Goal: Information Seeking & Learning: Learn about a topic

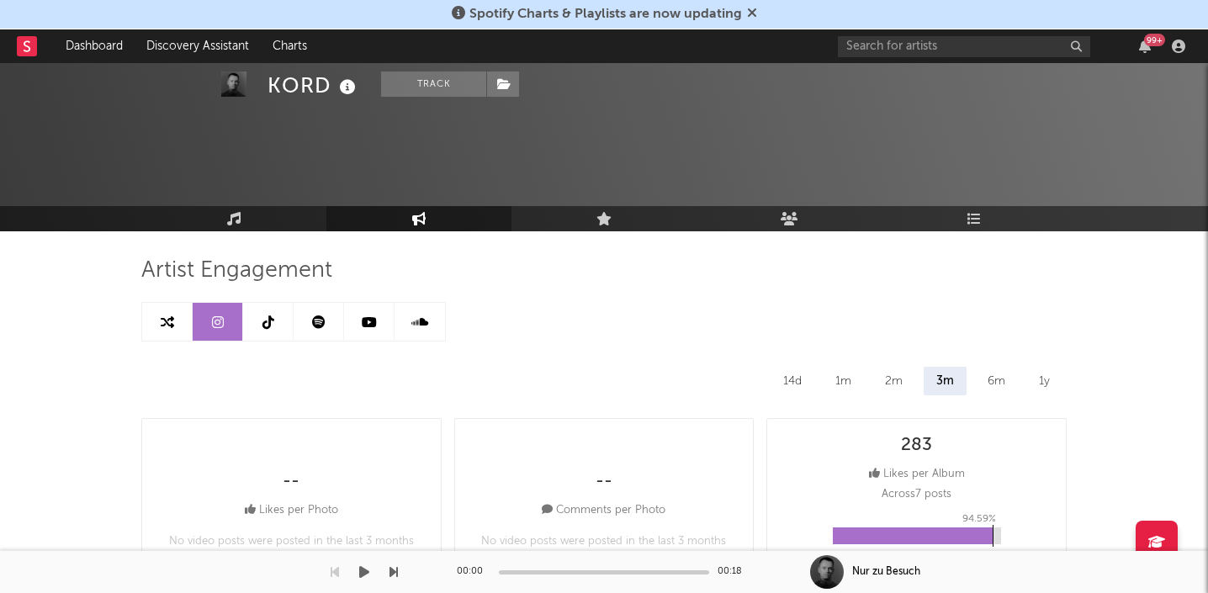
select select "6m"
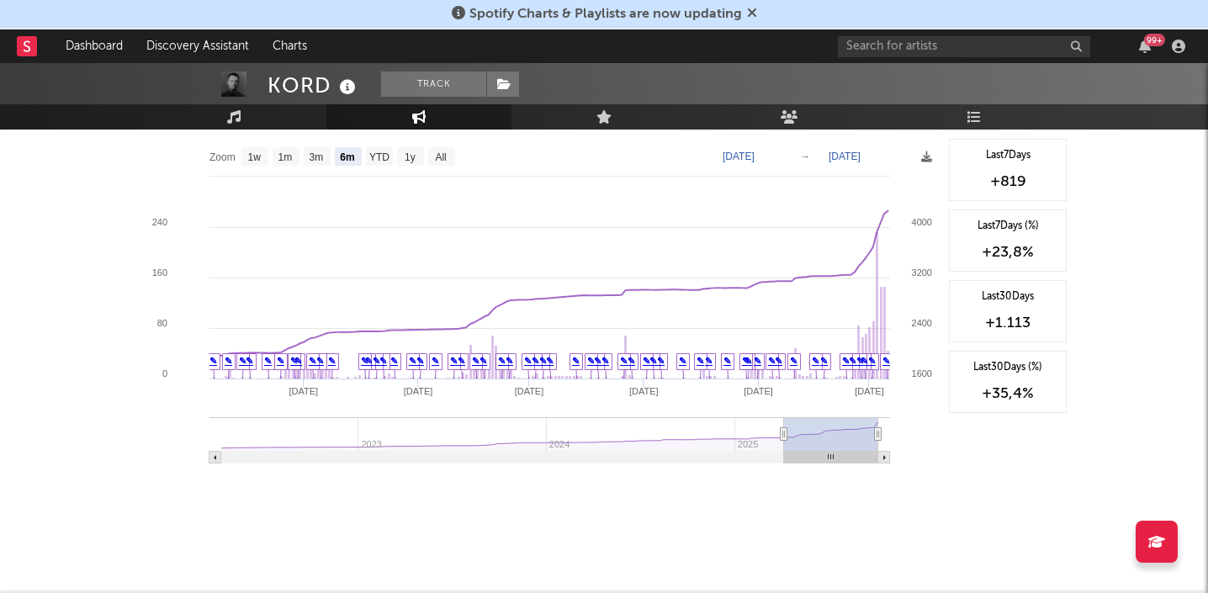
click at [881, 57] on div "99 +" at bounding box center [1014, 46] width 353 height 34
click at [865, 50] on input "text" at bounding box center [964, 46] width 252 height 21
type input "LoSin"
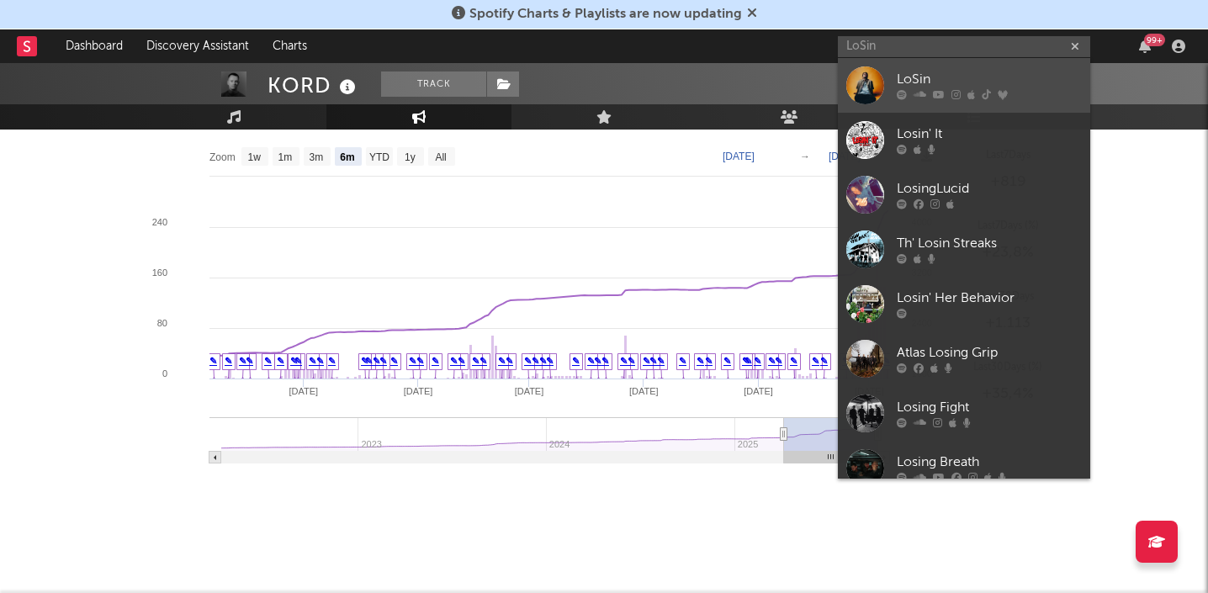
click at [955, 75] on div "LoSin" at bounding box center [989, 80] width 185 height 20
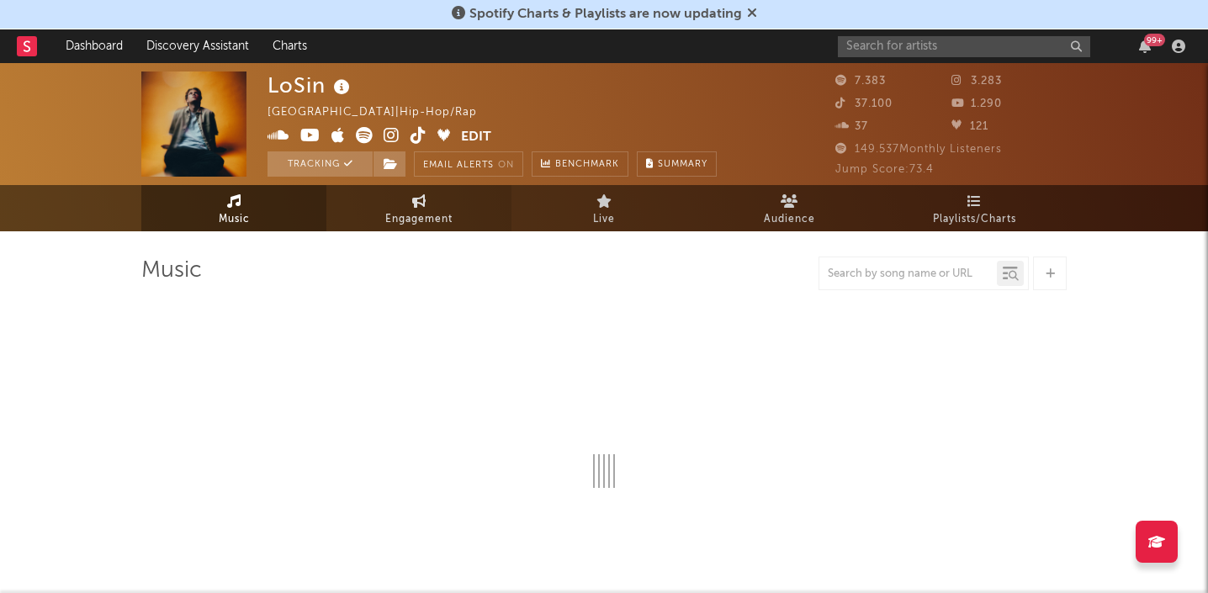
click at [434, 222] on span "Engagement" at bounding box center [418, 219] width 67 height 20
select select "1w"
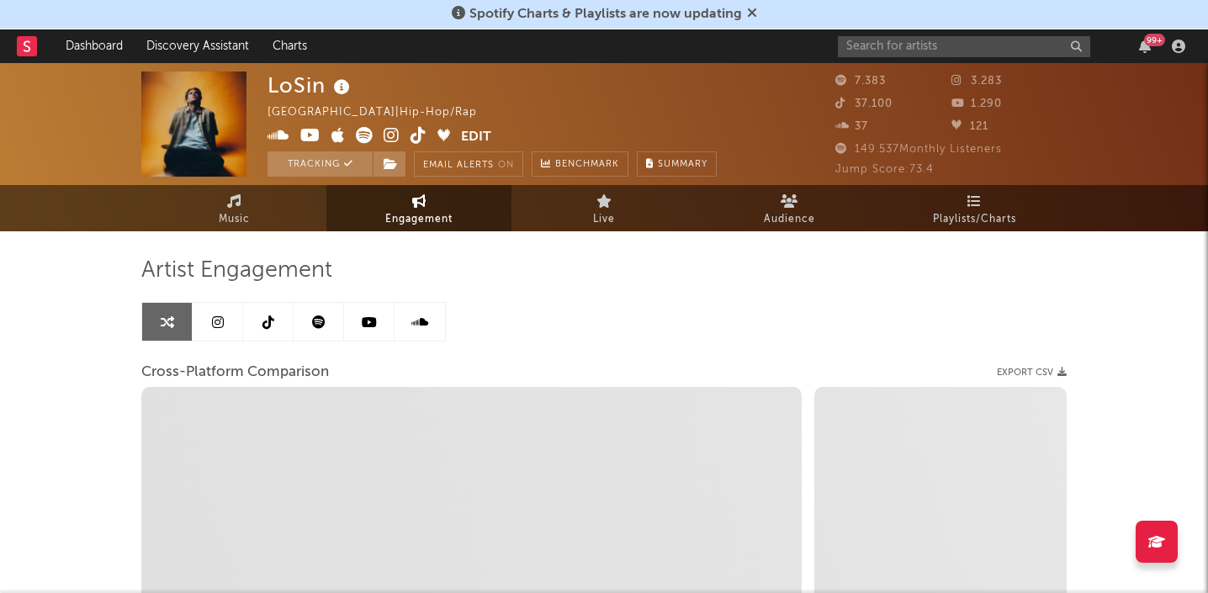
click at [220, 315] on icon at bounding box center [218, 321] width 12 height 13
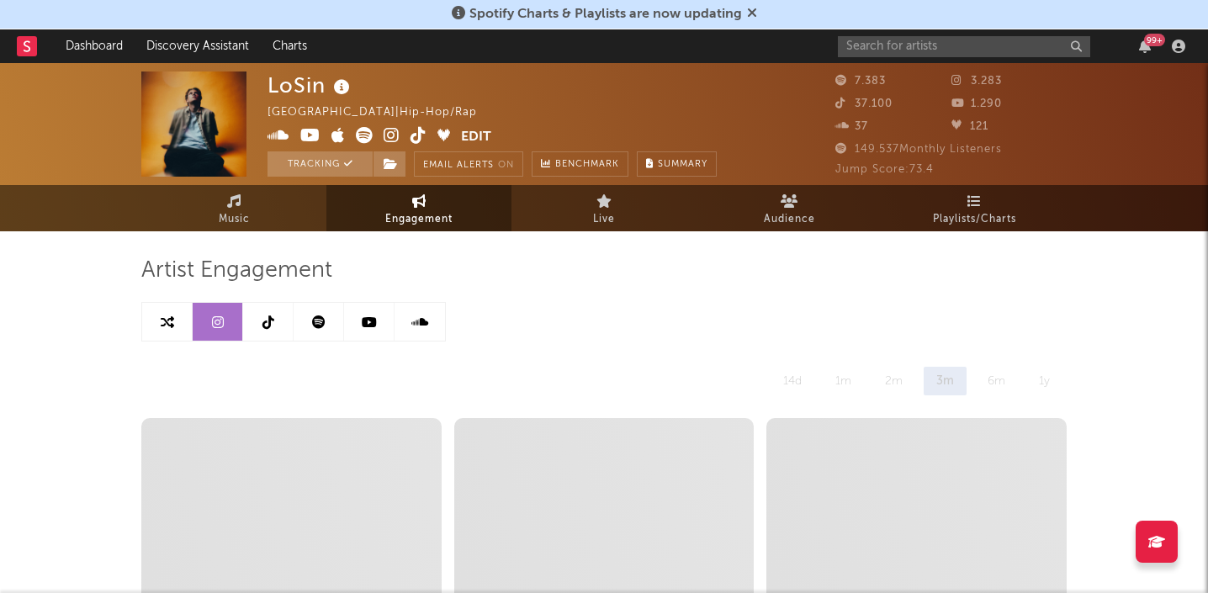
select select "6m"
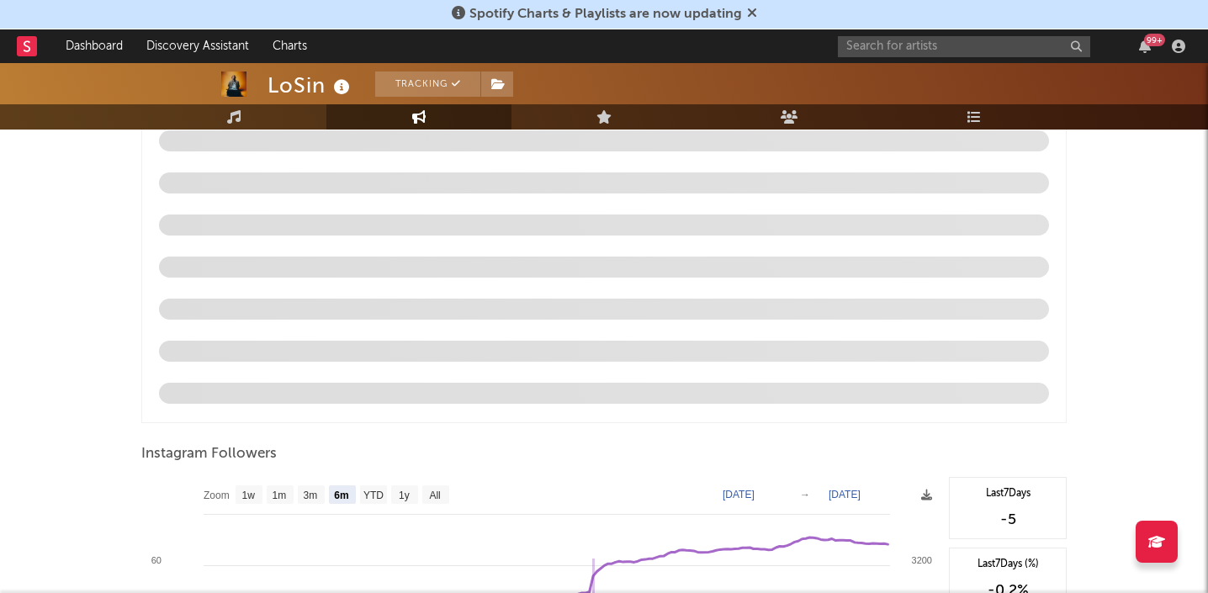
scroll to position [1822, 0]
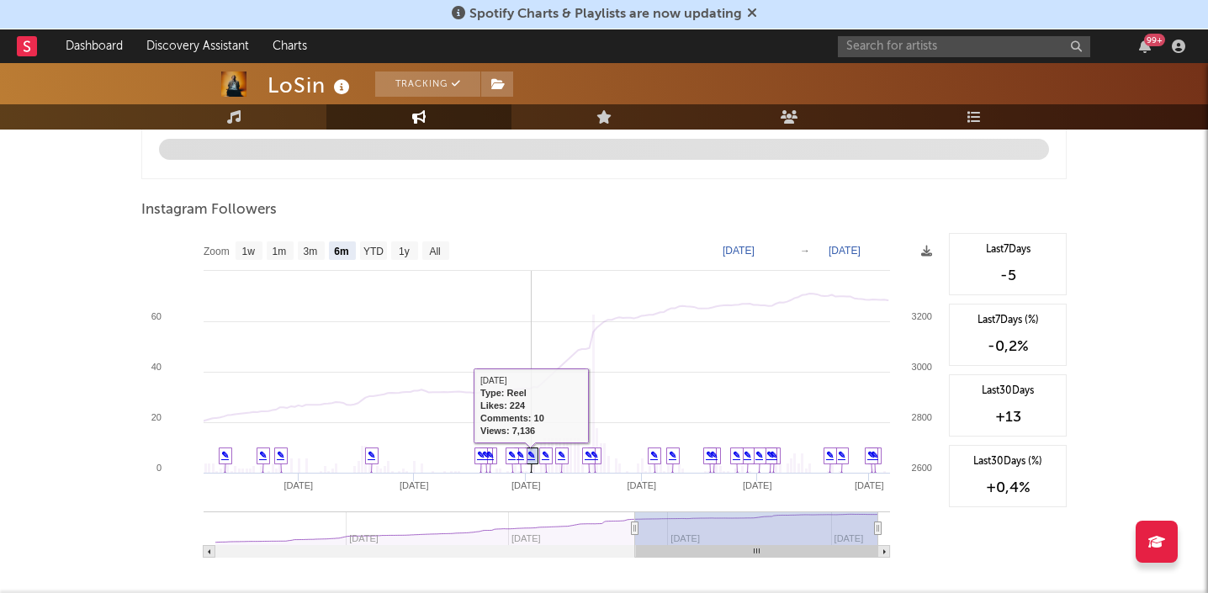
click at [530, 459] on link "✎" at bounding box center [531, 455] width 8 height 10
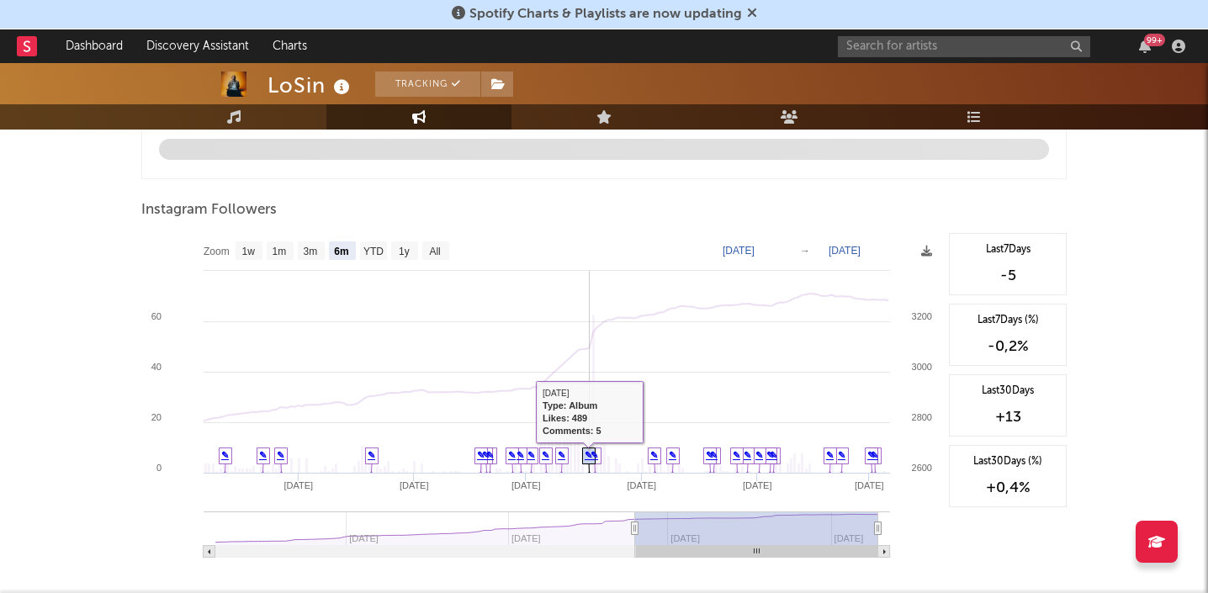
click at [585, 460] on link "✎" at bounding box center [589, 455] width 8 height 10
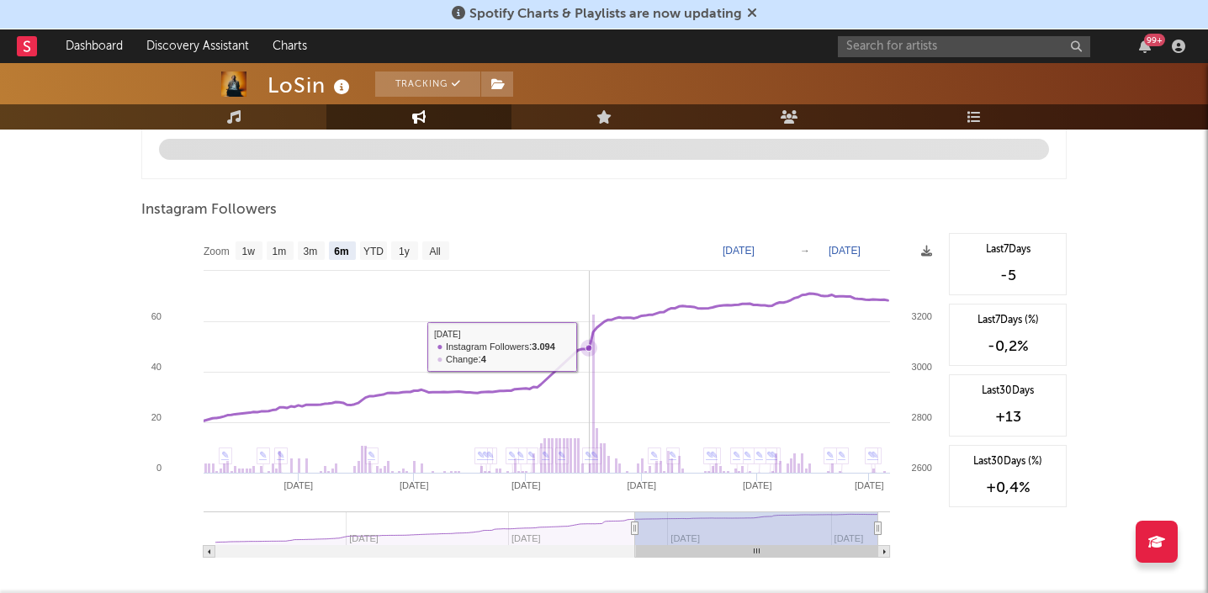
click at [589, 346] on icon at bounding box center [588, 348] width 7 height 7
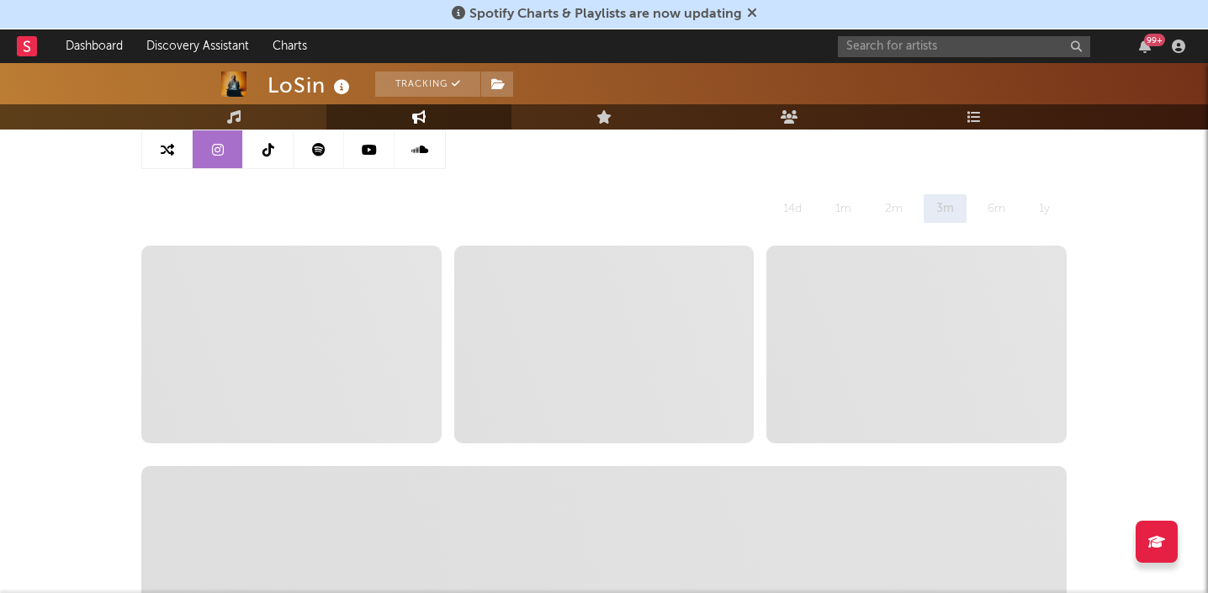
scroll to position [0, 0]
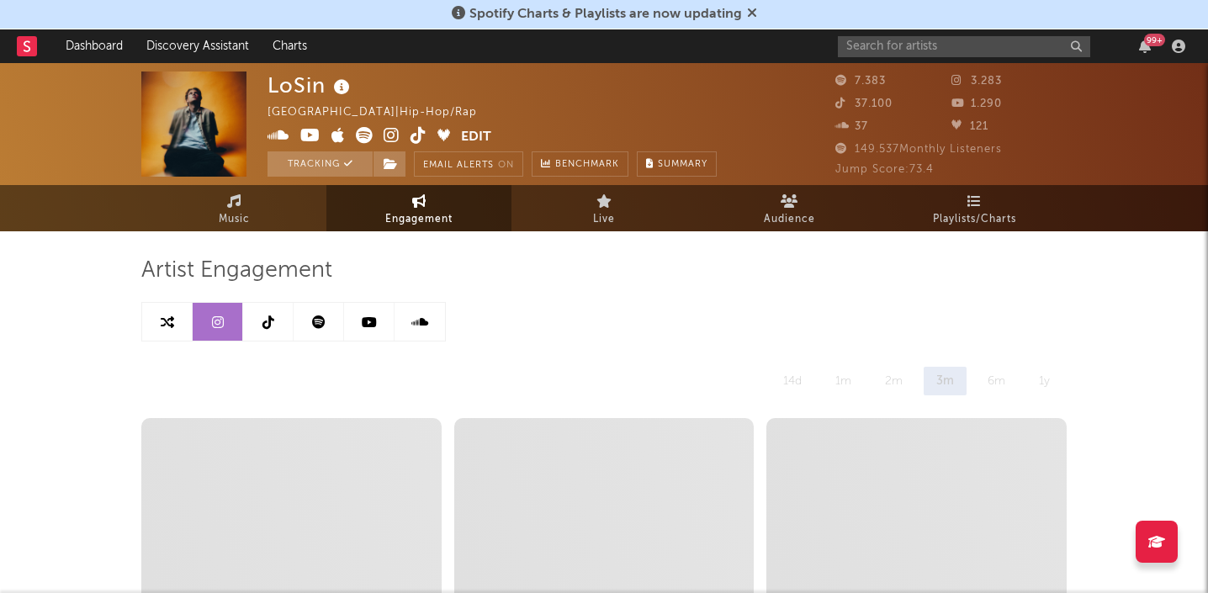
click at [265, 323] on icon at bounding box center [268, 321] width 12 height 13
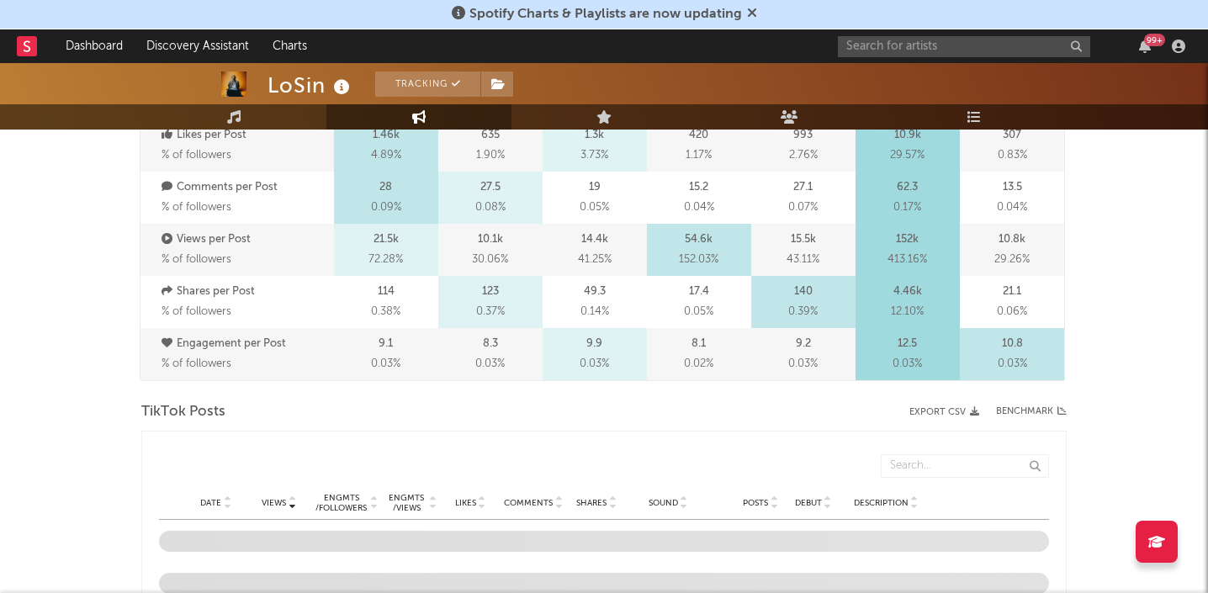
select select "6m"
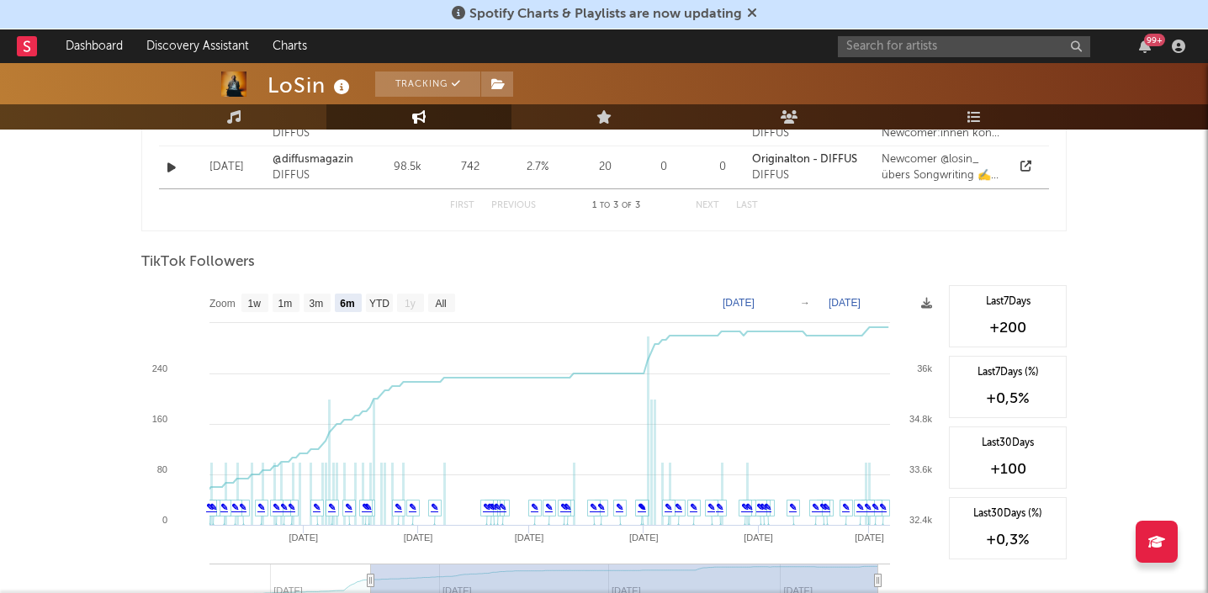
scroll to position [1395, 0]
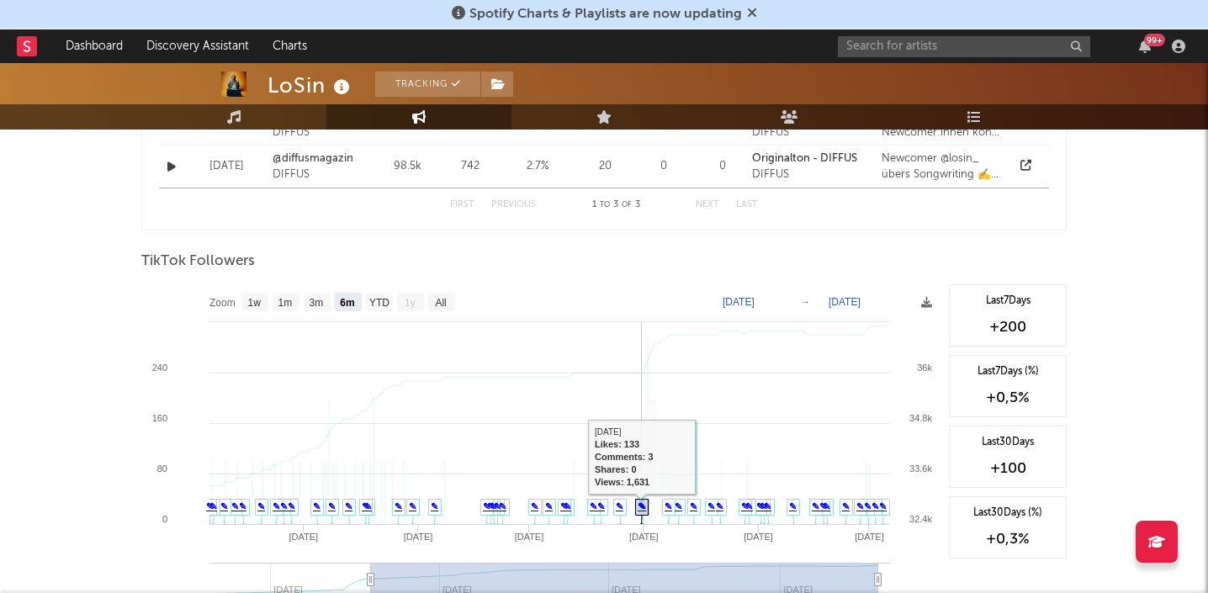
click at [641, 510] on link "✎" at bounding box center [641, 506] width 8 height 10
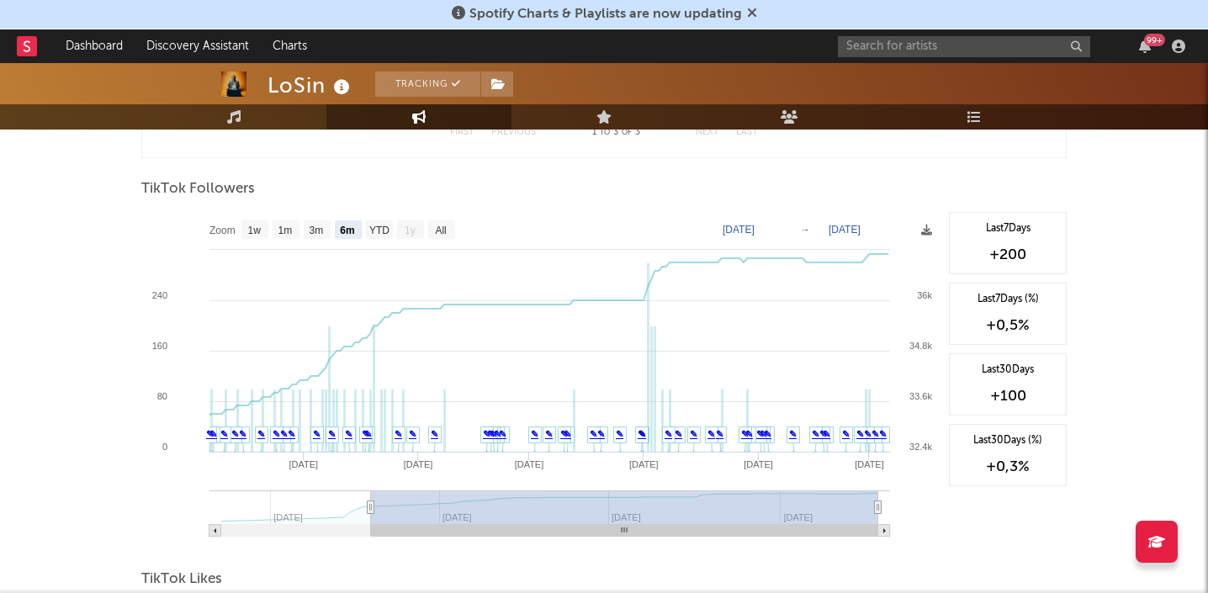
scroll to position [1511, 0]
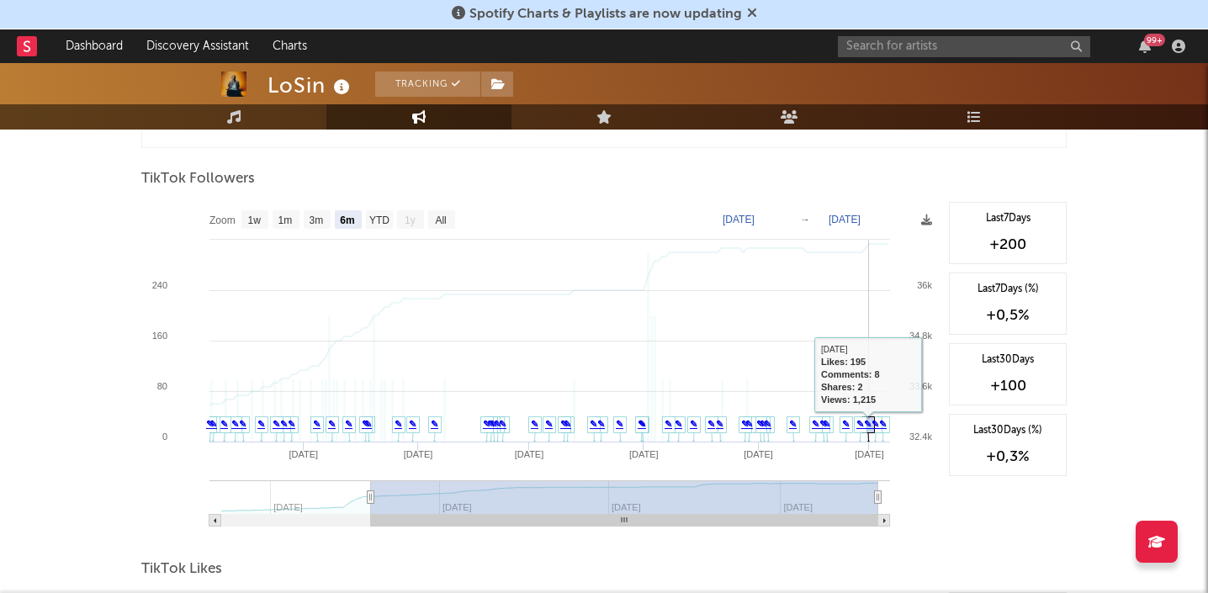
click at [868, 423] on link "✎" at bounding box center [868, 424] width 8 height 10
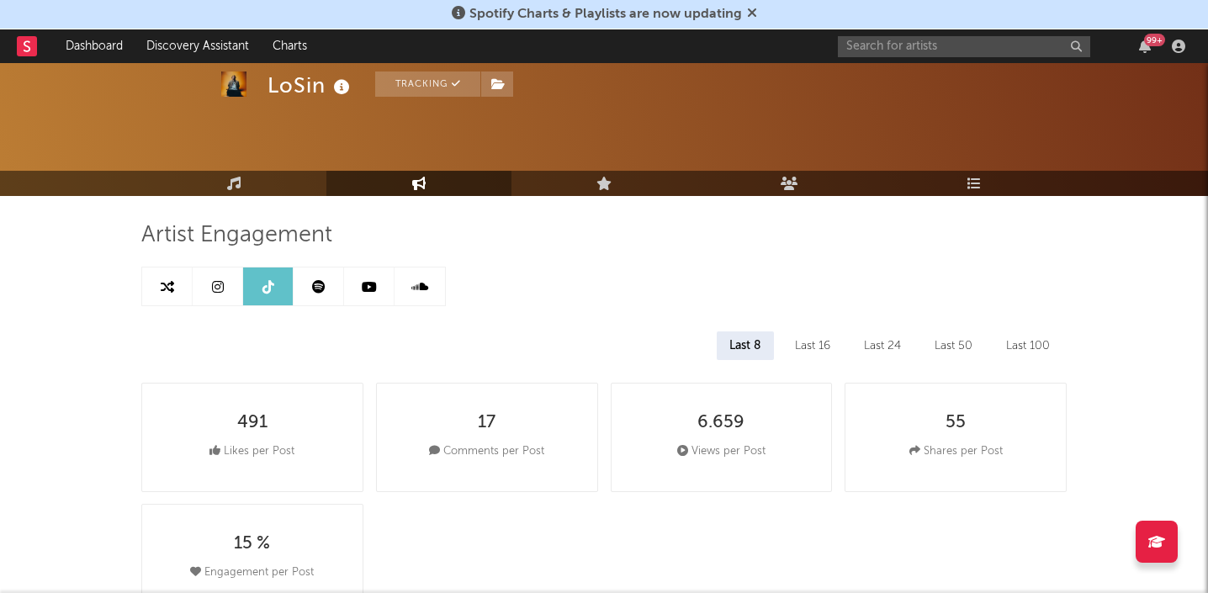
scroll to position [0, 0]
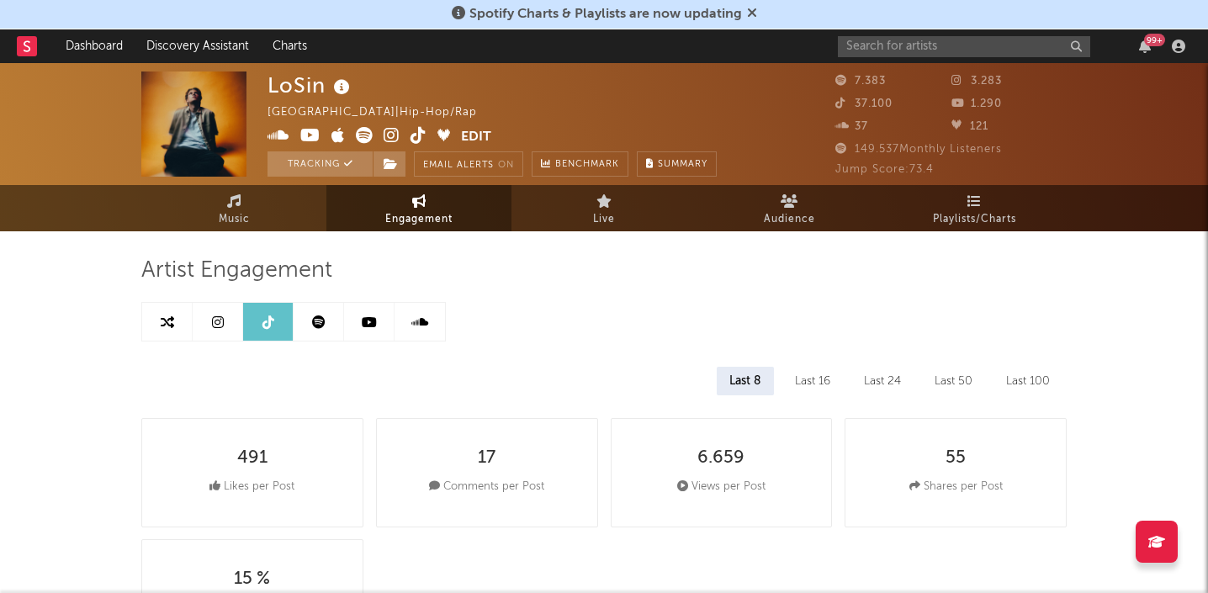
click at [225, 325] on link at bounding box center [218, 322] width 50 height 38
select select "6m"
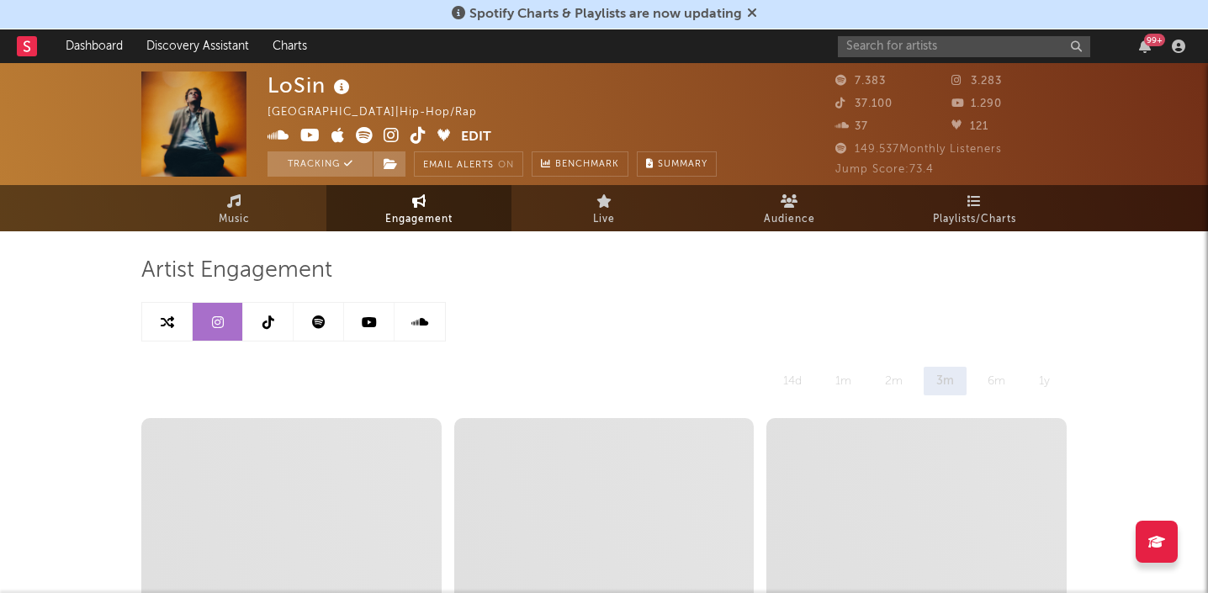
click at [324, 320] on icon at bounding box center [318, 321] width 13 height 13
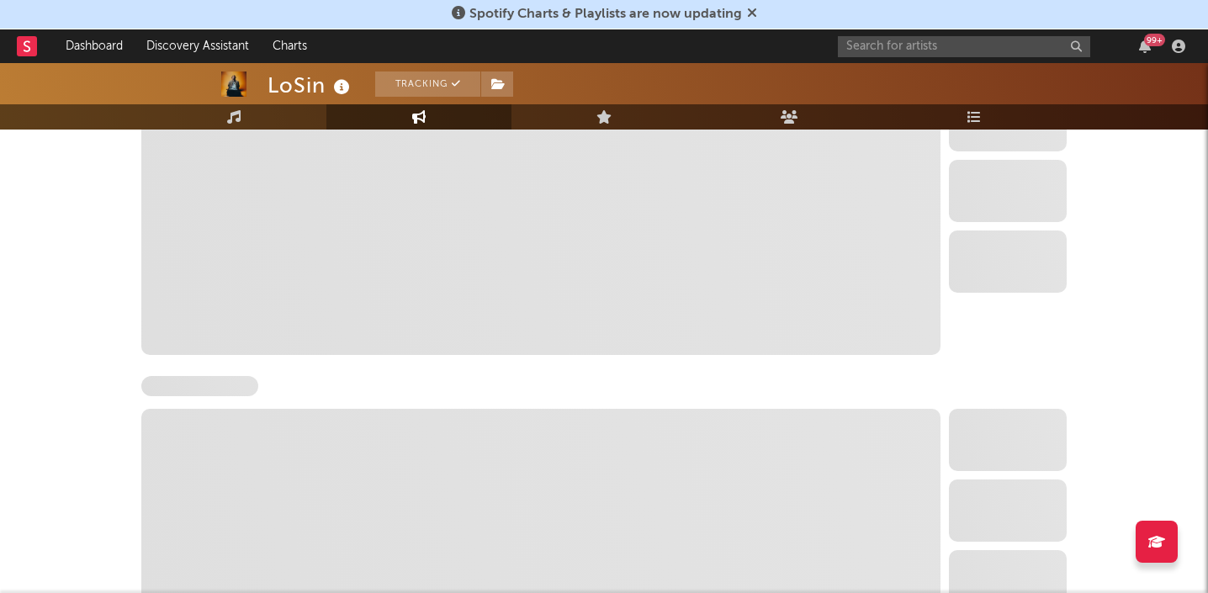
scroll to position [770, 0]
select select "6m"
select select "1w"
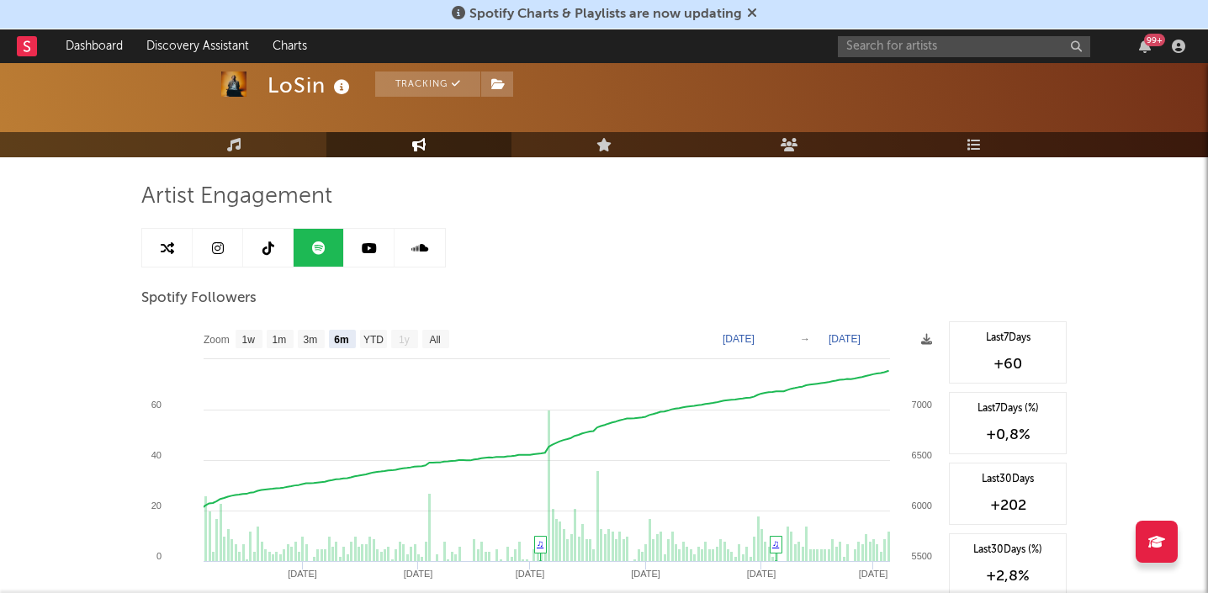
scroll to position [0, 0]
